Goal: Information Seeking & Learning: Compare options

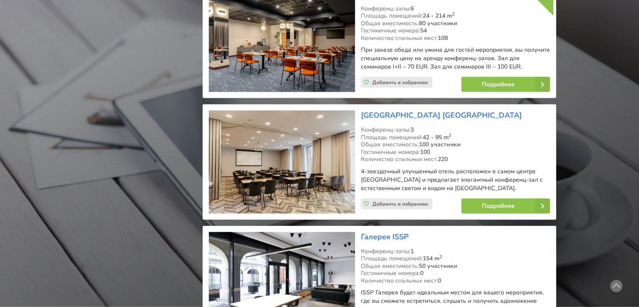
scroll to position [1807, 0]
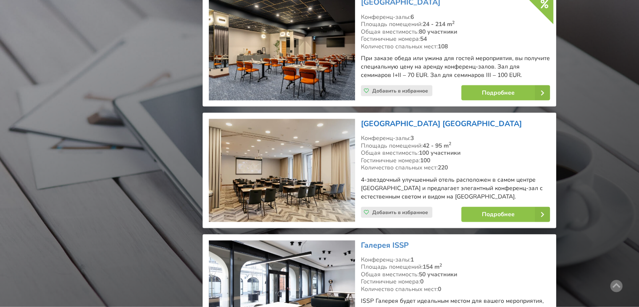
click at [428, 118] on link "[GEOGRAPHIC_DATA] [GEOGRAPHIC_DATA]" at bounding box center [441, 123] width 161 height 10
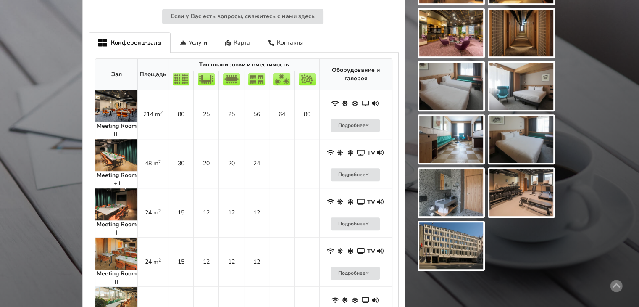
scroll to position [463, 0]
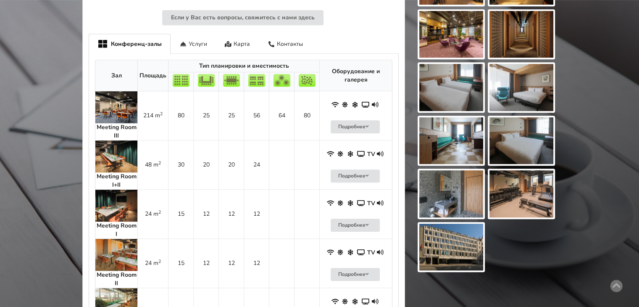
drag, startPoint x: 642, startPoint y: 39, endPoint x: 645, endPoint y: 163, distance: 124.4
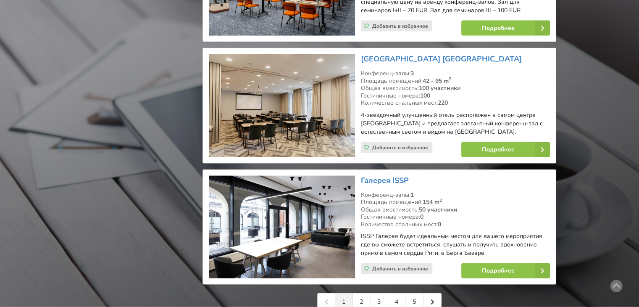
scroll to position [1951, 0]
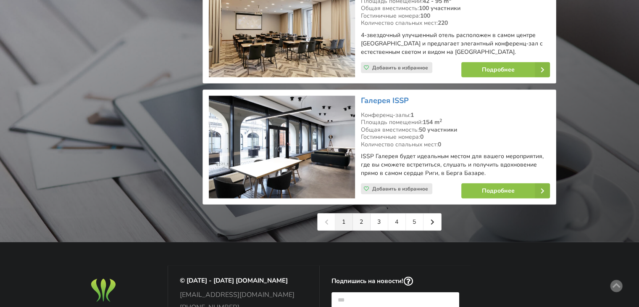
click at [358, 213] on link "2" at bounding box center [362, 221] width 18 height 17
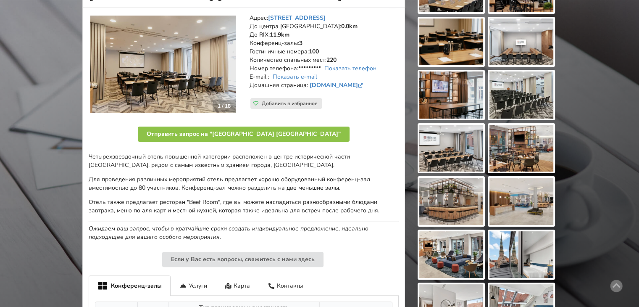
scroll to position [137, 0]
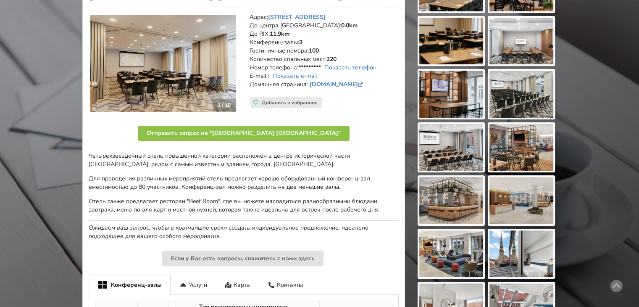
click at [353, 66] on link "Показать телефон" at bounding box center [350, 67] width 52 height 8
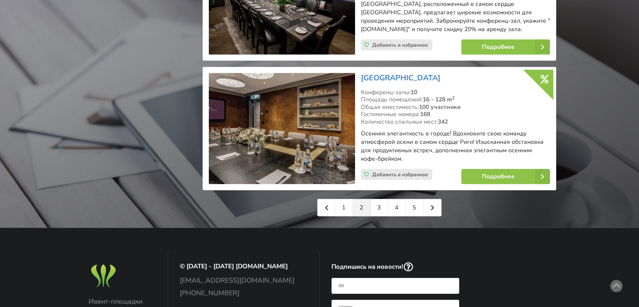
scroll to position [2012, 0]
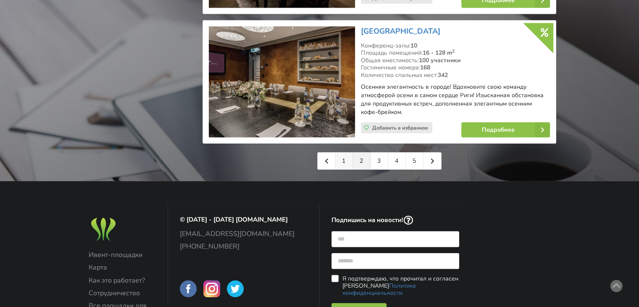
click at [347, 153] on link "1" at bounding box center [344, 161] width 18 height 17
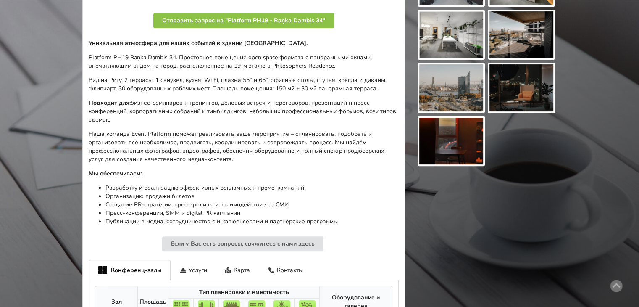
scroll to position [371, 0]
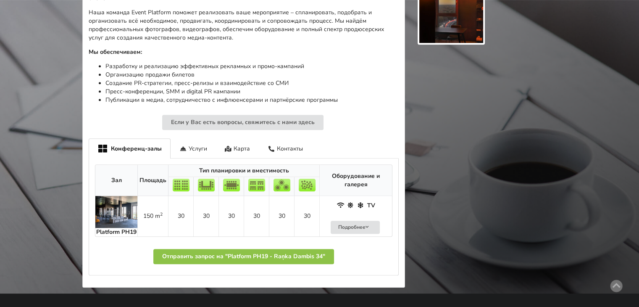
click at [110, 206] on img at bounding box center [116, 212] width 42 height 32
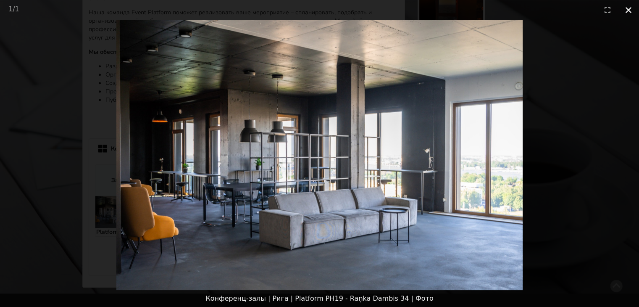
click at [630, 9] on button "Close gallery" at bounding box center [628, 10] width 21 height 20
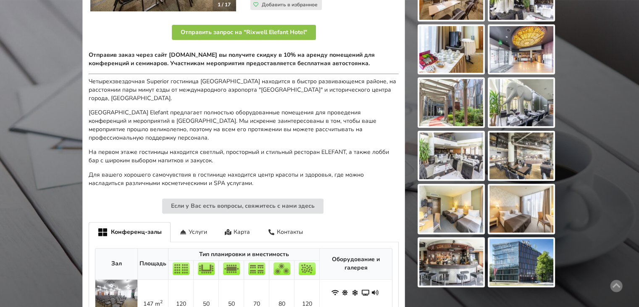
scroll to position [183, 0]
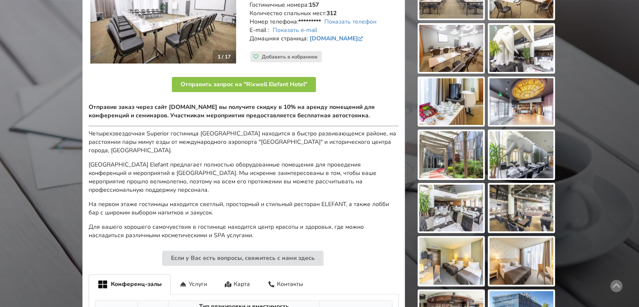
drag, startPoint x: 0, startPoint y: 0, endPoint x: 645, endPoint y: 127, distance: 657.4
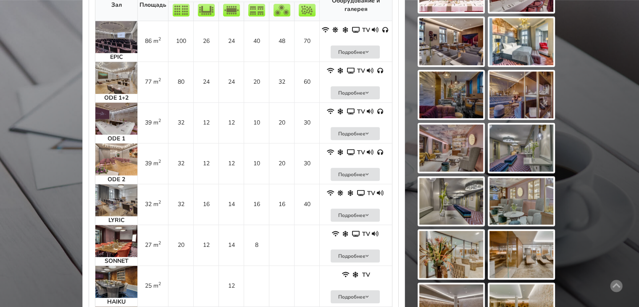
scroll to position [625, 0]
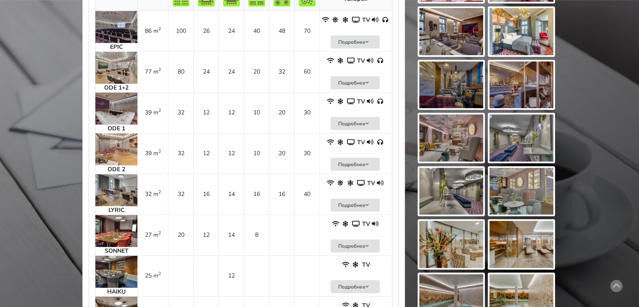
drag, startPoint x: 645, startPoint y: 53, endPoint x: 645, endPoint y: 197, distance: 143.7
click at [114, 106] on img at bounding box center [116, 108] width 42 height 32
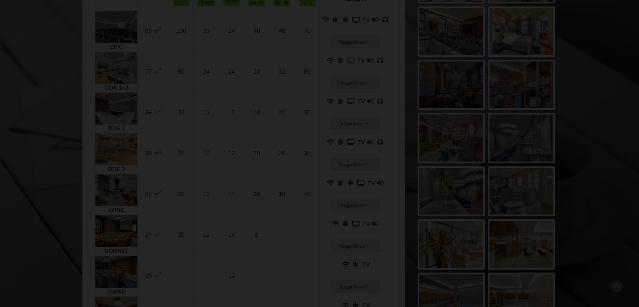
click at [114, 106] on div at bounding box center [319, 134] width 639 height 228
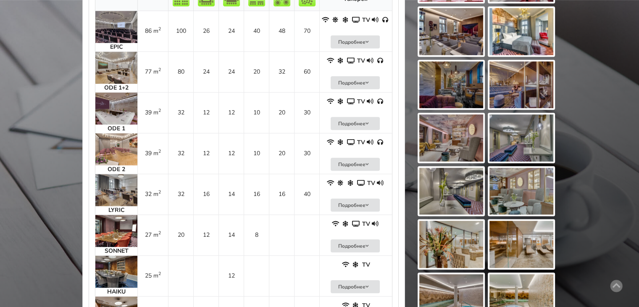
click at [116, 148] on img at bounding box center [116, 149] width 42 height 32
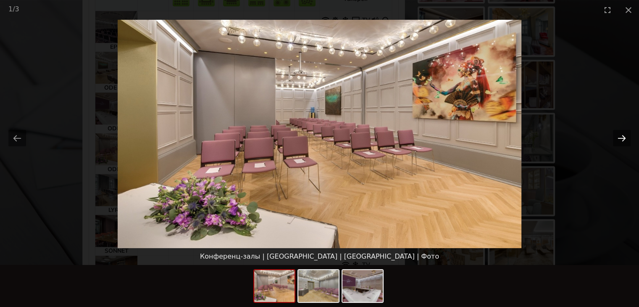
click at [623, 137] on button "Next slide" at bounding box center [622, 138] width 18 height 16
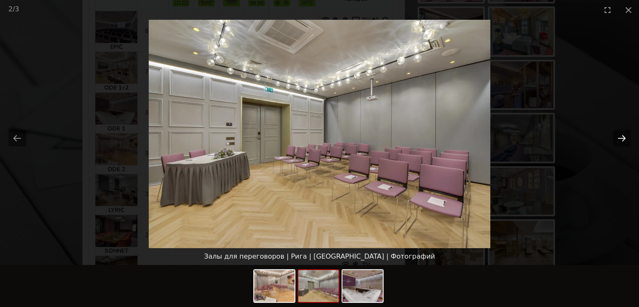
click at [623, 137] on button "Next slide" at bounding box center [622, 138] width 18 height 16
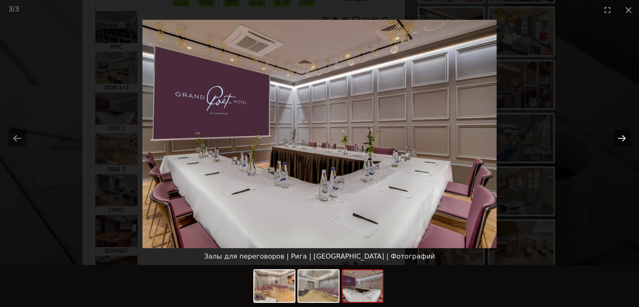
click at [623, 137] on button "Next slide" at bounding box center [622, 138] width 18 height 16
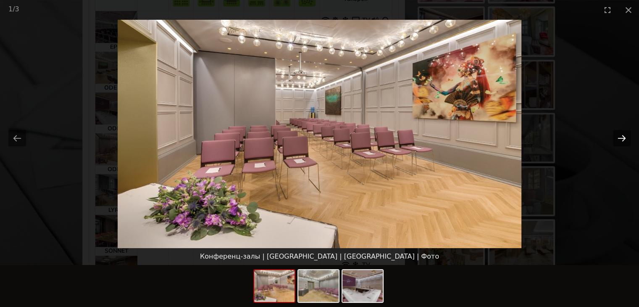
click at [623, 137] on button "Next slide" at bounding box center [622, 138] width 18 height 16
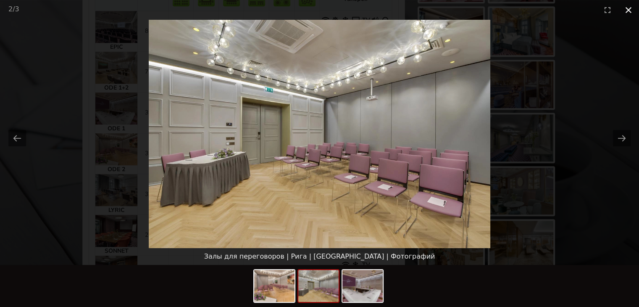
click at [627, 16] on button "Close gallery" at bounding box center [628, 10] width 21 height 20
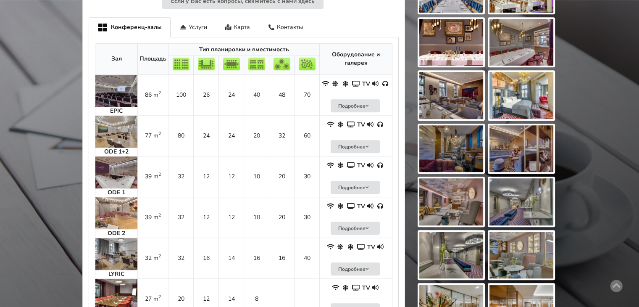
scroll to position [564, 0]
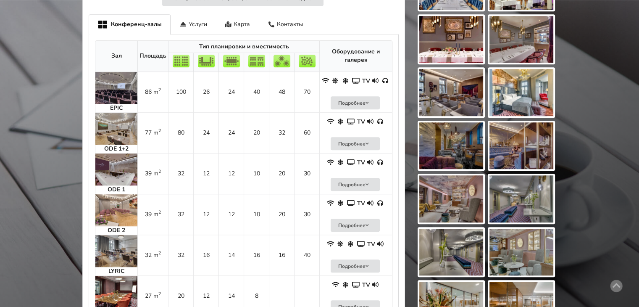
click at [112, 210] on img at bounding box center [116, 210] width 42 height 32
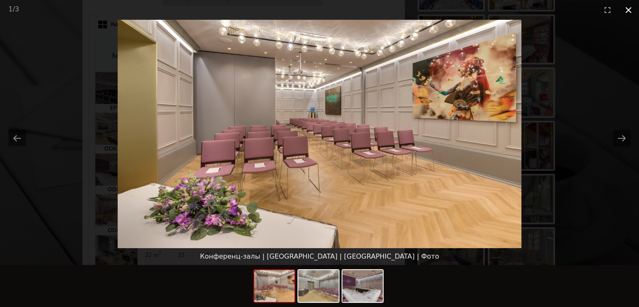
click at [626, 10] on button "Close gallery" at bounding box center [628, 10] width 21 height 20
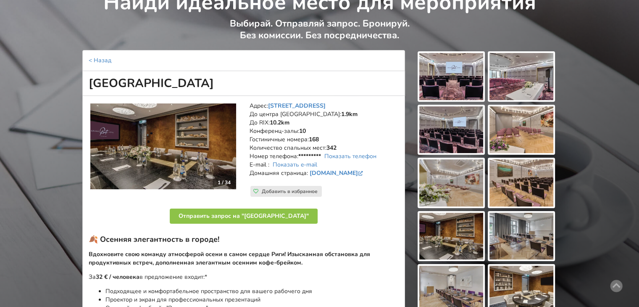
scroll to position [18, 0]
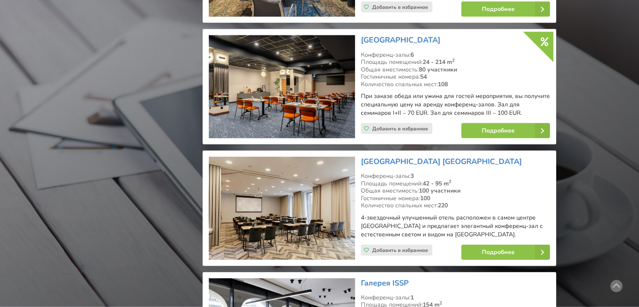
scroll to position [1769, 0]
click at [397, 35] on link "[GEOGRAPHIC_DATA]" at bounding box center [400, 40] width 79 height 10
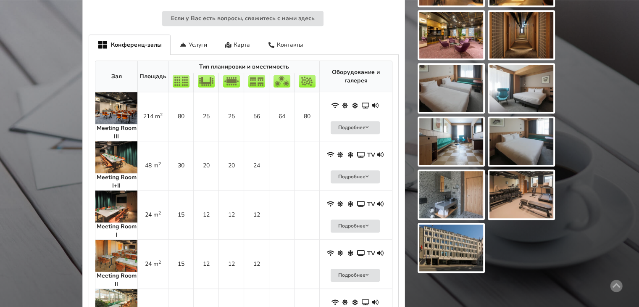
scroll to position [458, 0]
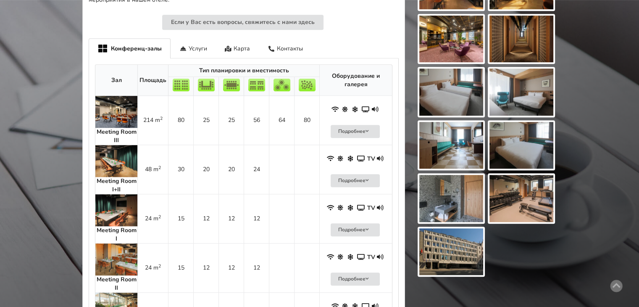
click at [121, 152] on img at bounding box center [116, 161] width 42 height 32
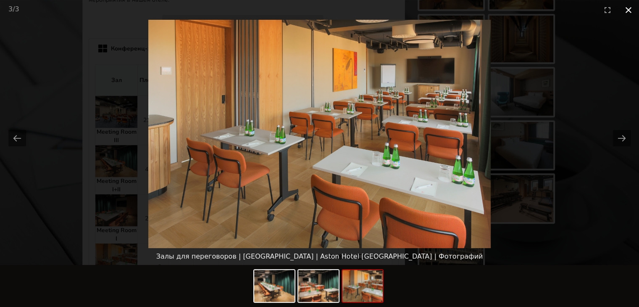
click at [628, 8] on button "Close gallery" at bounding box center [628, 10] width 21 height 20
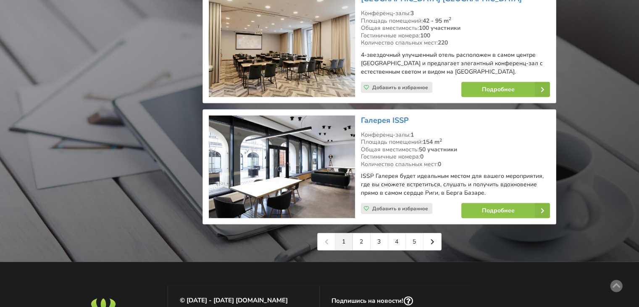
scroll to position [1945, 0]
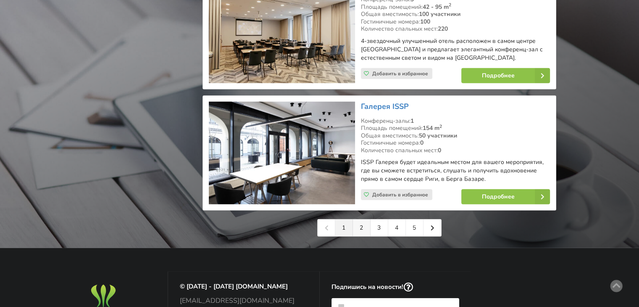
click at [363, 219] on link "2" at bounding box center [362, 227] width 18 height 17
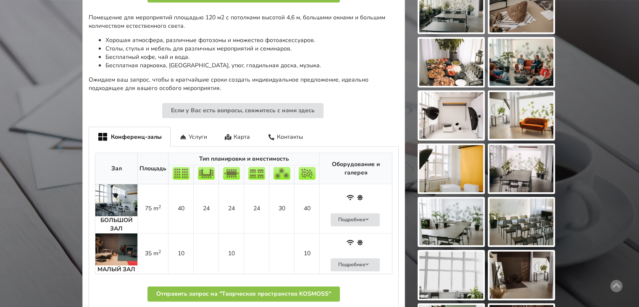
scroll to position [282, 0]
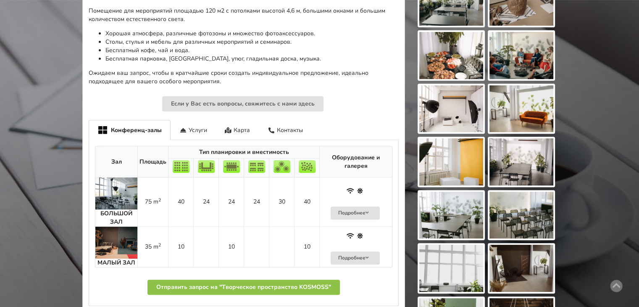
drag, startPoint x: 644, startPoint y: 54, endPoint x: 645, endPoint y: 148, distance: 93.7
click at [121, 194] on img at bounding box center [116, 193] width 42 height 32
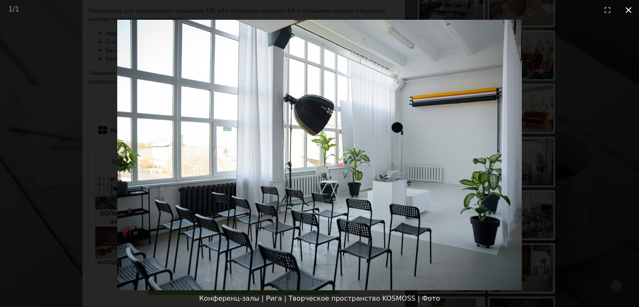
click at [629, 8] on button "Close gallery" at bounding box center [628, 10] width 21 height 20
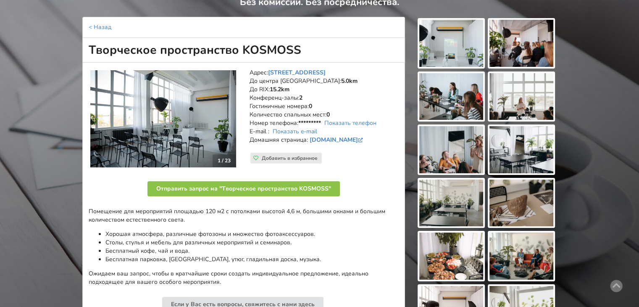
scroll to position [64, 0]
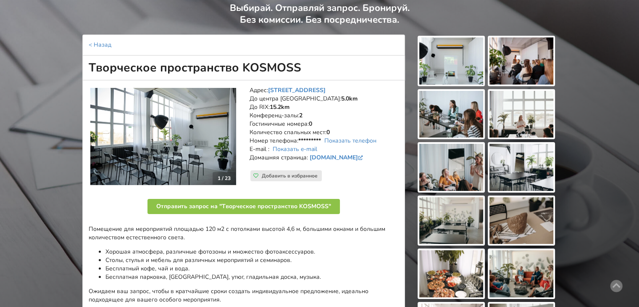
click at [145, 130] on img at bounding box center [163, 136] width 146 height 97
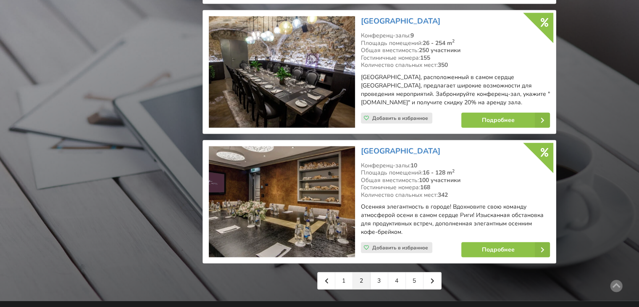
scroll to position [1917, 0]
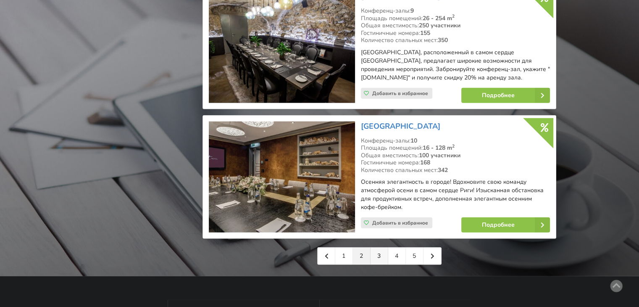
click at [379, 247] on link "3" at bounding box center [380, 255] width 18 height 17
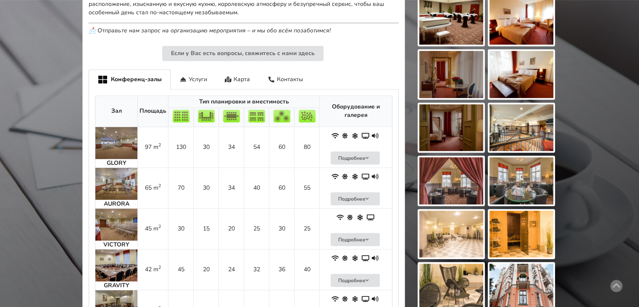
scroll to position [514, 0]
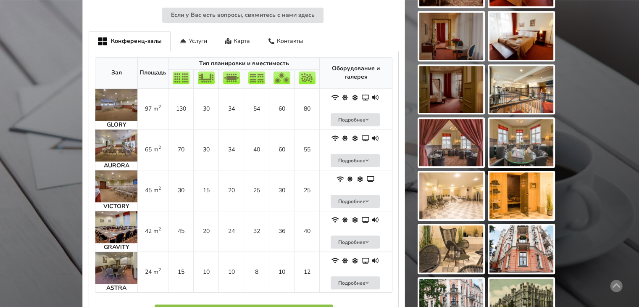
drag, startPoint x: 643, startPoint y: 32, endPoint x: 645, endPoint y: 174, distance: 141.6
click at [118, 182] on img at bounding box center [116, 186] width 42 height 32
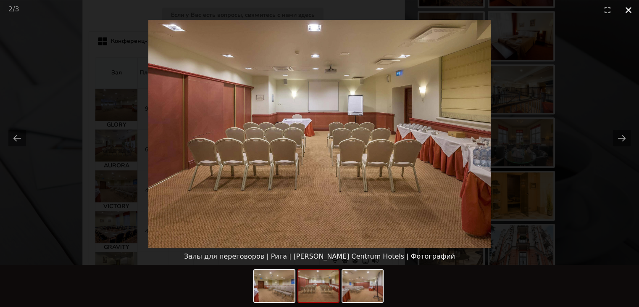
click at [629, 8] on button "Close gallery" at bounding box center [628, 10] width 21 height 20
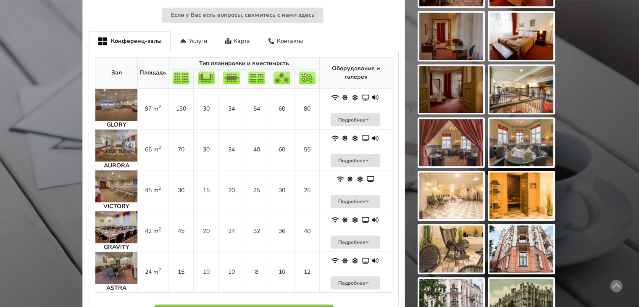
click at [121, 230] on img at bounding box center [116, 227] width 42 height 32
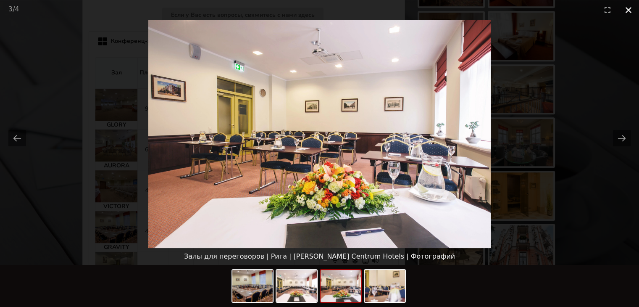
click at [628, 9] on button "Close gallery" at bounding box center [628, 10] width 21 height 20
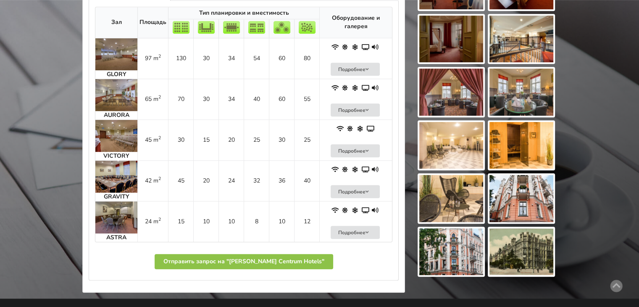
scroll to position [581, 0]
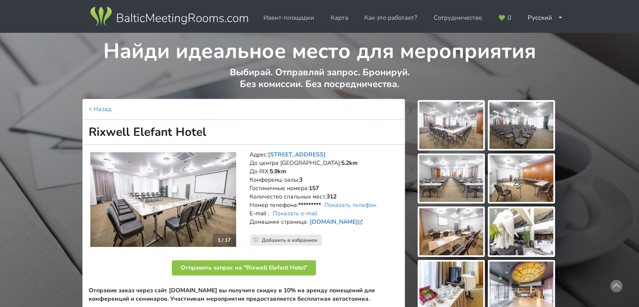
click at [639, 48] on html "Ивент-площадки Карта Как это работает? Сотрудничество Русский English Latviešu …" at bounding box center [319, 153] width 639 height 307
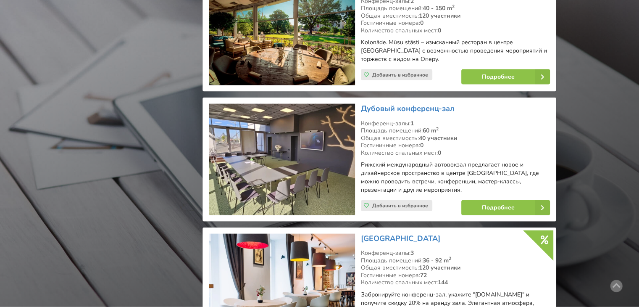
scroll to position [1926, 0]
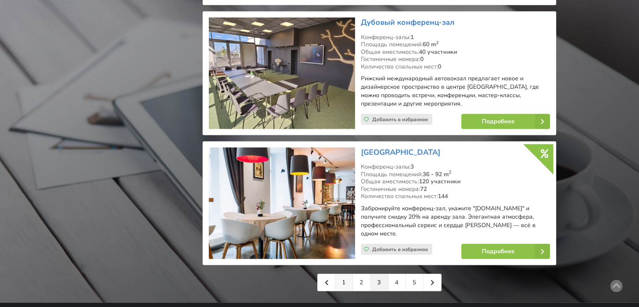
click at [341, 274] on link "1" at bounding box center [344, 282] width 18 height 17
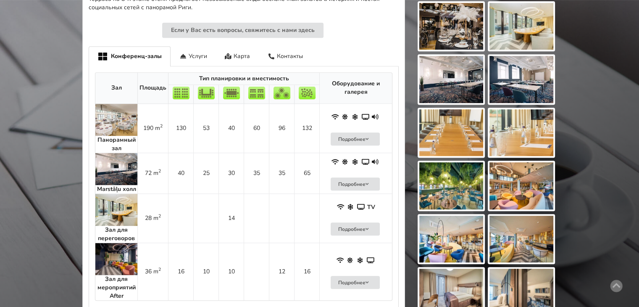
scroll to position [366, 0]
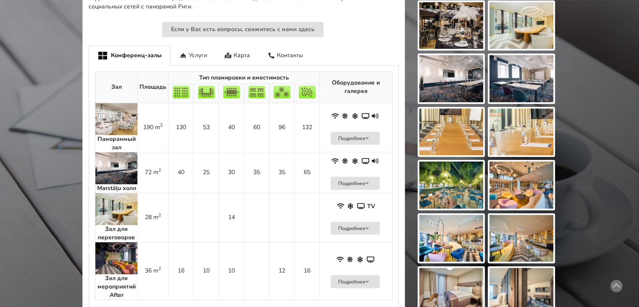
drag, startPoint x: 644, startPoint y: 34, endPoint x: 645, endPoint y: 143, distance: 109.7
click at [121, 158] on img at bounding box center [116, 168] width 42 height 32
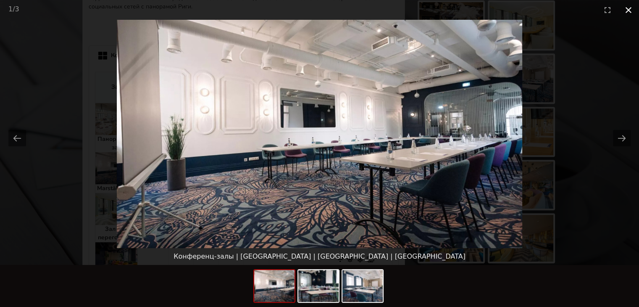
click at [629, 9] on button "Close gallery" at bounding box center [628, 10] width 21 height 20
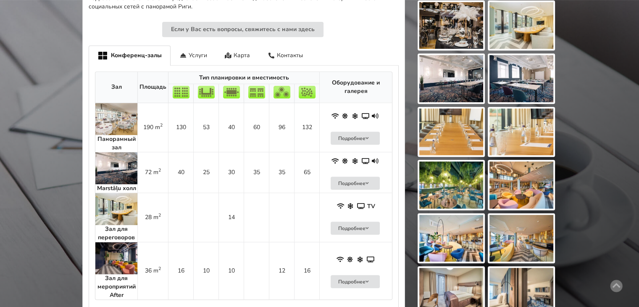
scroll to position [97, 0]
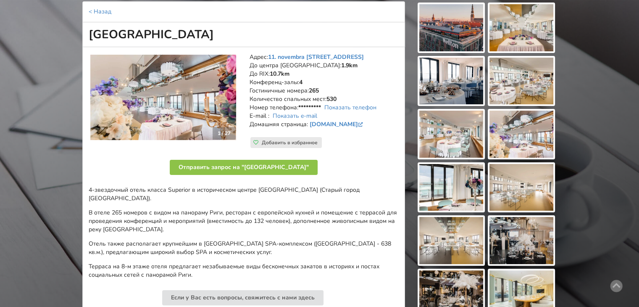
click at [188, 92] on img at bounding box center [163, 97] width 146 height 85
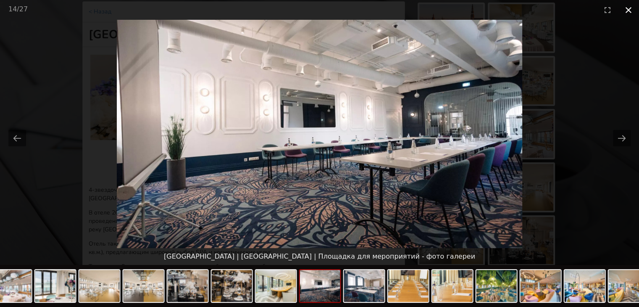
click at [632, 12] on button "Close gallery" at bounding box center [628, 10] width 21 height 20
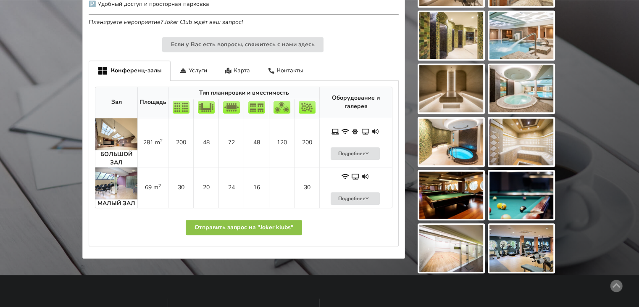
scroll to position [456, 0]
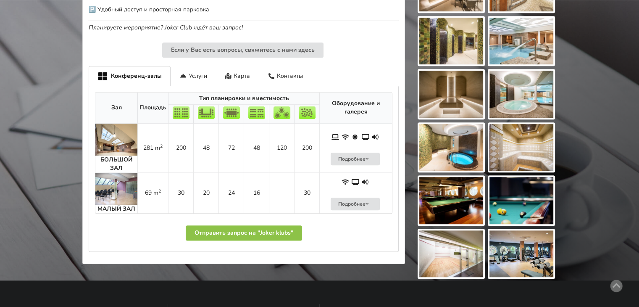
drag, startPoint x: 641, startPoint y: 46, endPoint x: 645, endPoint y: 188, distance: 142.1
click at [115, 193] on img at bounding box center [116, 189] width 42 height 32
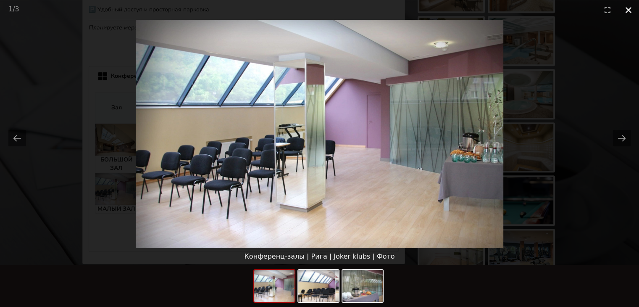
click at [631, 13] on button "Close gallery" at bounding box center [628, 10] width 21 height 20
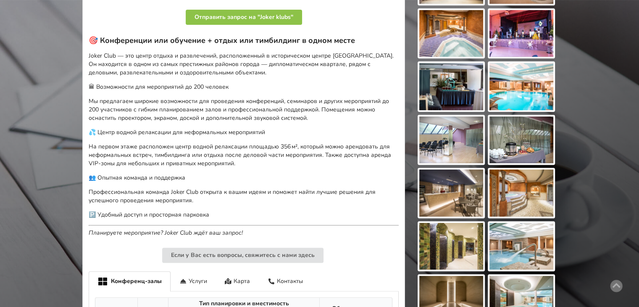
scroll to position [233, 0]
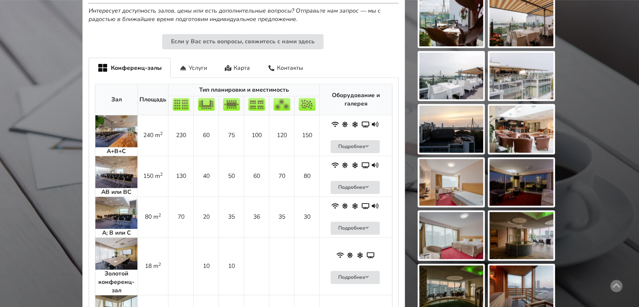
scroll to position [523, 0]
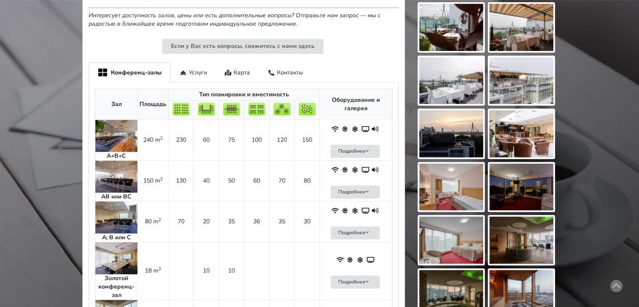
drag, startPoint x: 645, startPoint y: 43, endPoint x: 645, endPoint y: 168, distance: 124.4
click at [121, 210] on img at bounding box center [116, 217] width 42 height 32
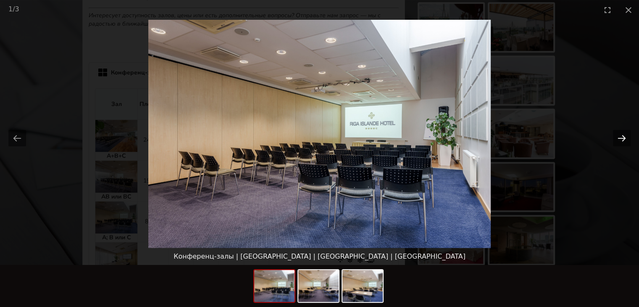
click at [625, 135] on button "Next slide" at bounding box center [622, 138] width 18 height 16
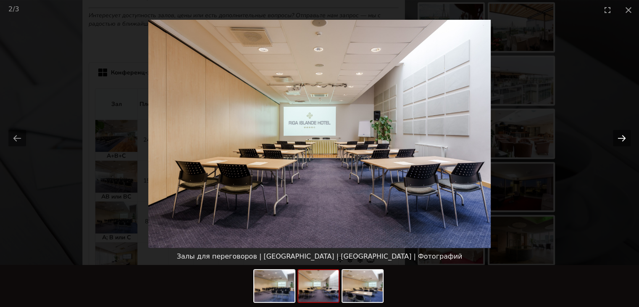
click at [621, 135] on button "Next slide" at bounding box center [622, 138] width 18 height 16
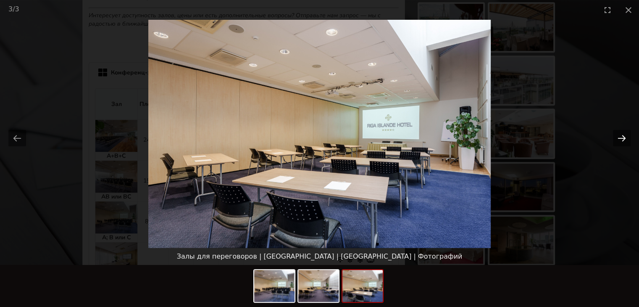
click at [621, 135] on button "Next slide" at bounding box center [622, 138] width 18 height 16
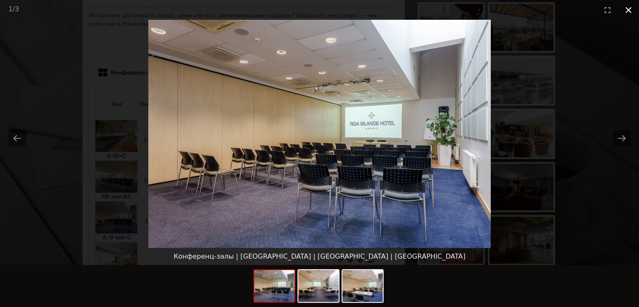
click at [629, 14] on button "Close gallery" at bounding box center [628, 10] width 21 height 20
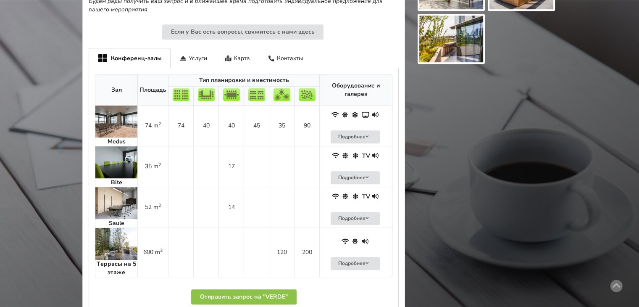
scroll to position [464, 0]
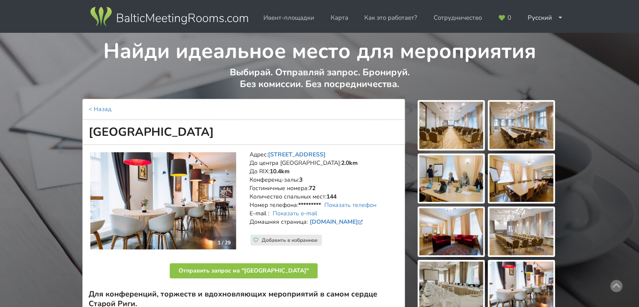
click at [639, 24] on html "Ивент-площадки Карта Как это работает? Сотрудничество Русский English Latviešu …" at bounding box center [319, 153] width 639 height 307
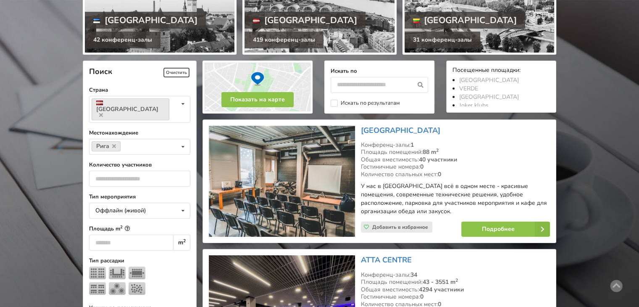
scroll to position [131, 0]
drag, startPoint x: 640, startPoint y: 36, endPoint x: 645, endPoint y: 52, distance: 16.7
click at [639, 52] on html "Ивент-площадки Карта Как это работает? Сотрудничество Русский English Latviešu …" at bounding box center [319, 22] width 639 height 307
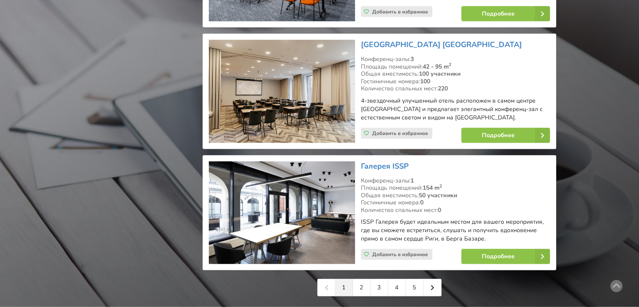
scroll to position [1946, 0]
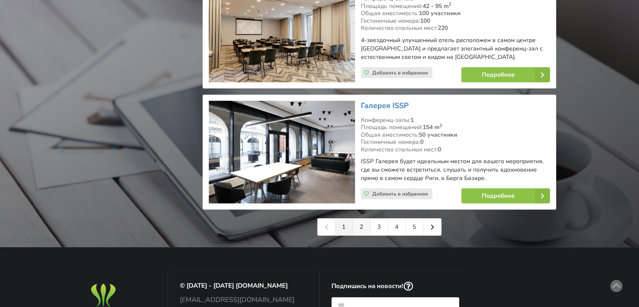
click at [361, 218] on link "2" at bounding box center [362, 226] width 18 height 17
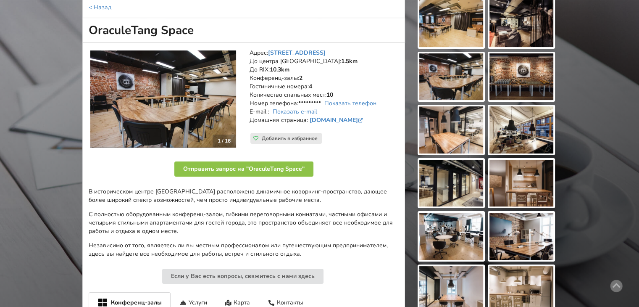
scroll to position [79, 0]
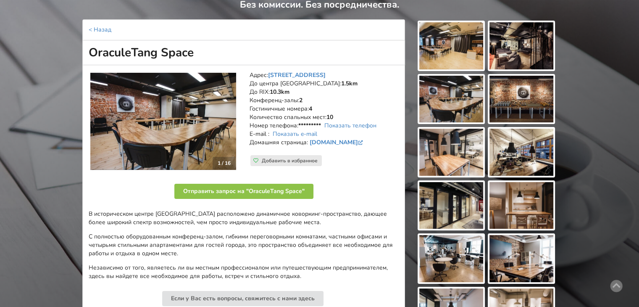
click at [182, 121] on img at bounding box center [163, 121] width 146 height 97
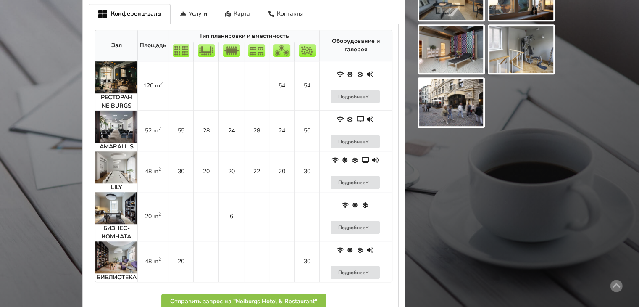
scroll to position [559, 0]
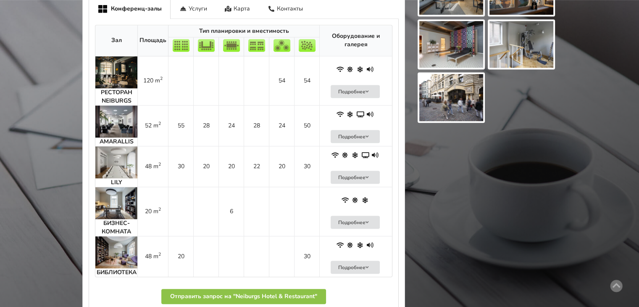
click at [119, 116] on img at bounding box center [116, 121] width 42 height 32
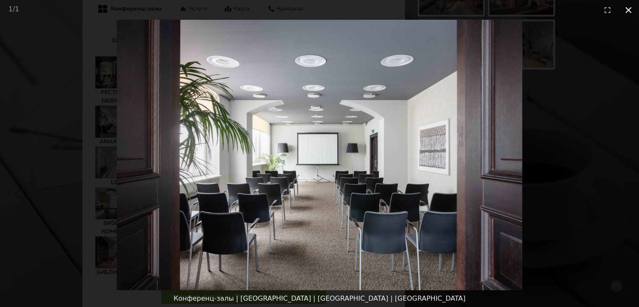
click at [630, 7] on button "Close gallery" at bounding box center [628, 10] width 21 height 20
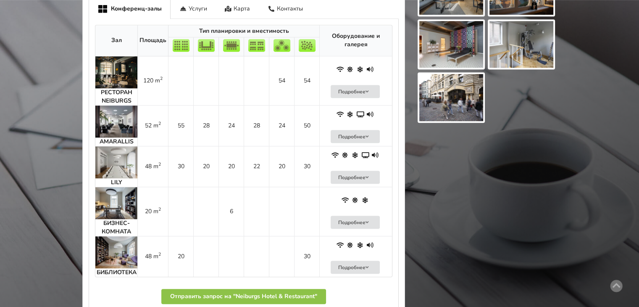
click at [114, 168] on img at bounding box center [116, 162] width 42 height 32
click at [109, 119] on img at bounding box center [116, 121] width 42 height 32
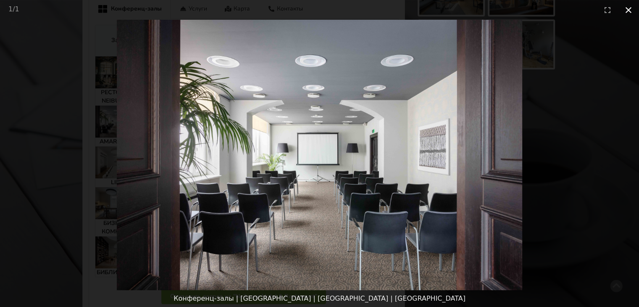
click at [628, 13] on button "Close gallery" at bounding box center [628, 10] width 21 height 20
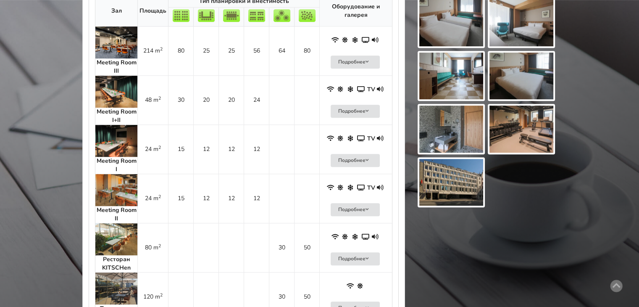
scroll to position [539, 0]
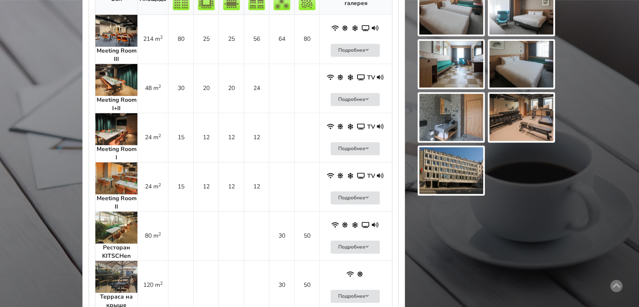
click at [124, 70] on img at bounding box center [116, 80] width 42 height 32
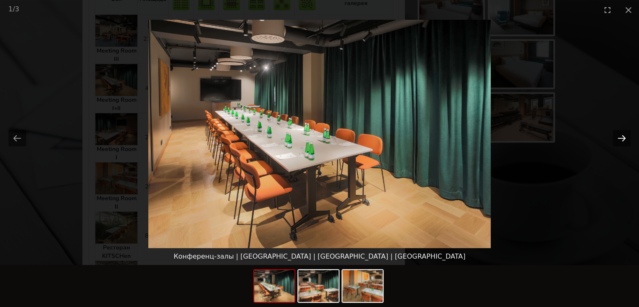
click at [617, 137] on button "Next slide" at bounding box center [622, 138] width 18 height 16
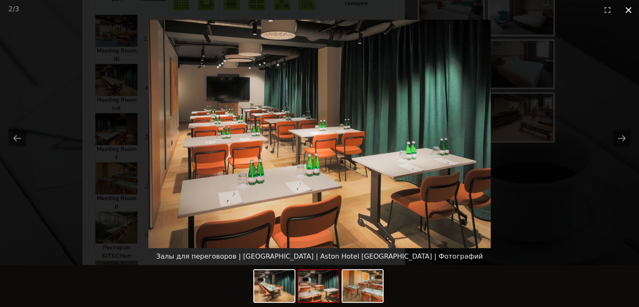
click at [625, 7] on button "Close gallery" at bounding box center [628, 10] width 21 height 20
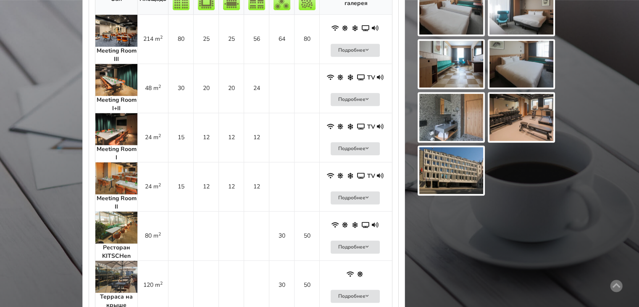
click at [102, 27] on img at bounding box center [116, 31] width 42 height 32
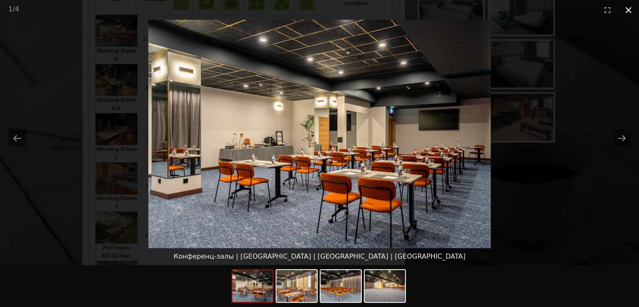
click at [627, 13] on button "Close gallery" at bounding box center [628, 10] width 21 height 20
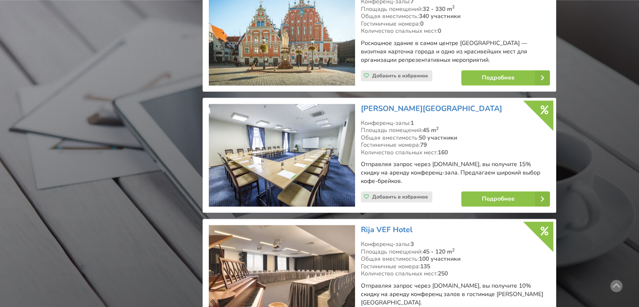
scroll to position [920, 0]
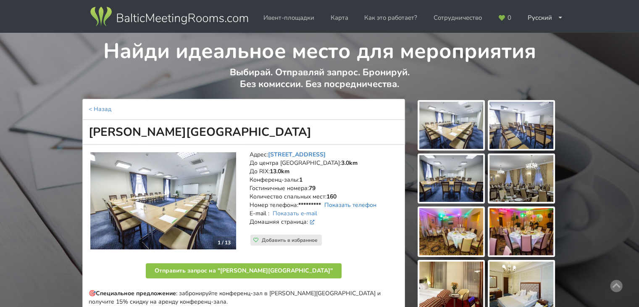
click at [345, 205] on link "Показать телефон" at bounding box center [350, 205] width 52 height 8
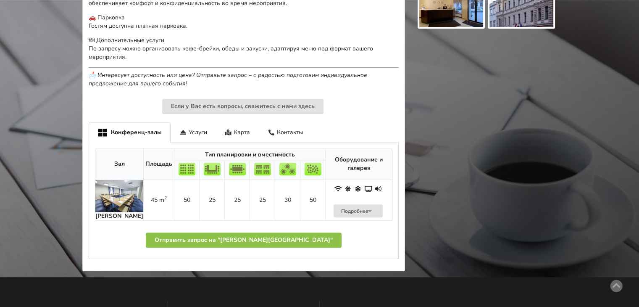
scroll to position [389, 0]
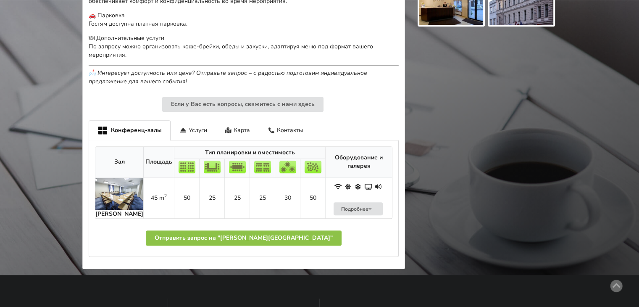
click at [121, 192] on img at bounding box center [119, 194] width 48 height 32
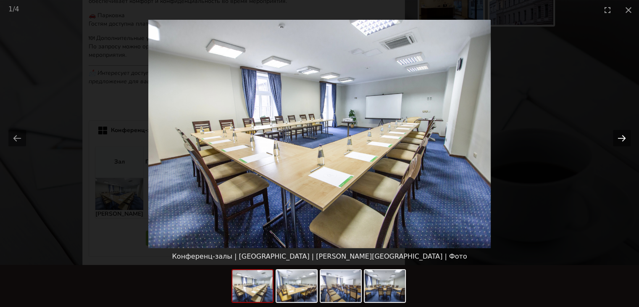
click at [618, 130] on button "Next slide" at bounding box center [622, 138] width 18 height 16
